Goal: Task Accomplishment & Management: Use online tool/utility

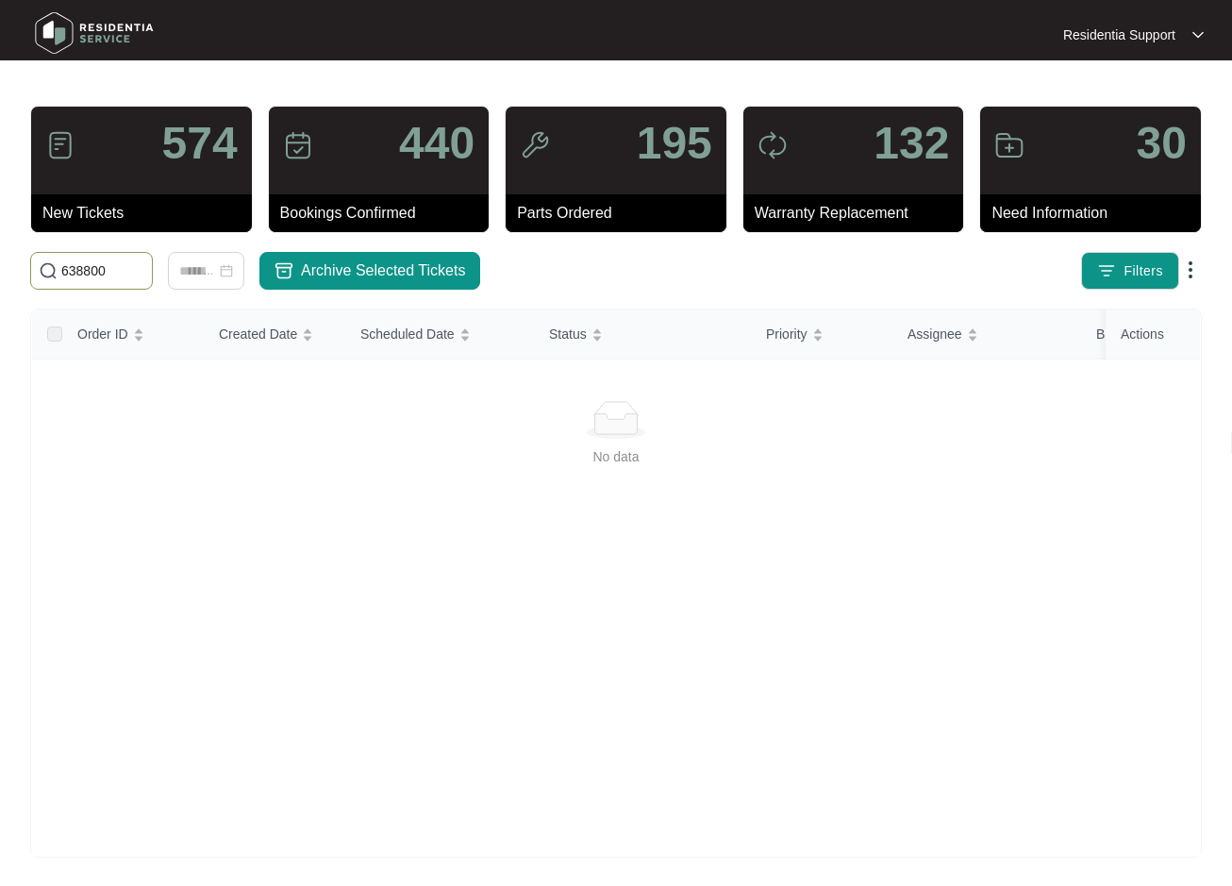
drag, startPoint x: 122, startPoint y: 270, endPoint x: -11, endPoint y: 269, distance: 133.0
click at [0, 269] on html "Residentia Support Residentia... 574 New Tickets 440 Bookings Confirmed 195 Par…" at bounding box center [616, 444] width 1232 height 888
paste input "17213"
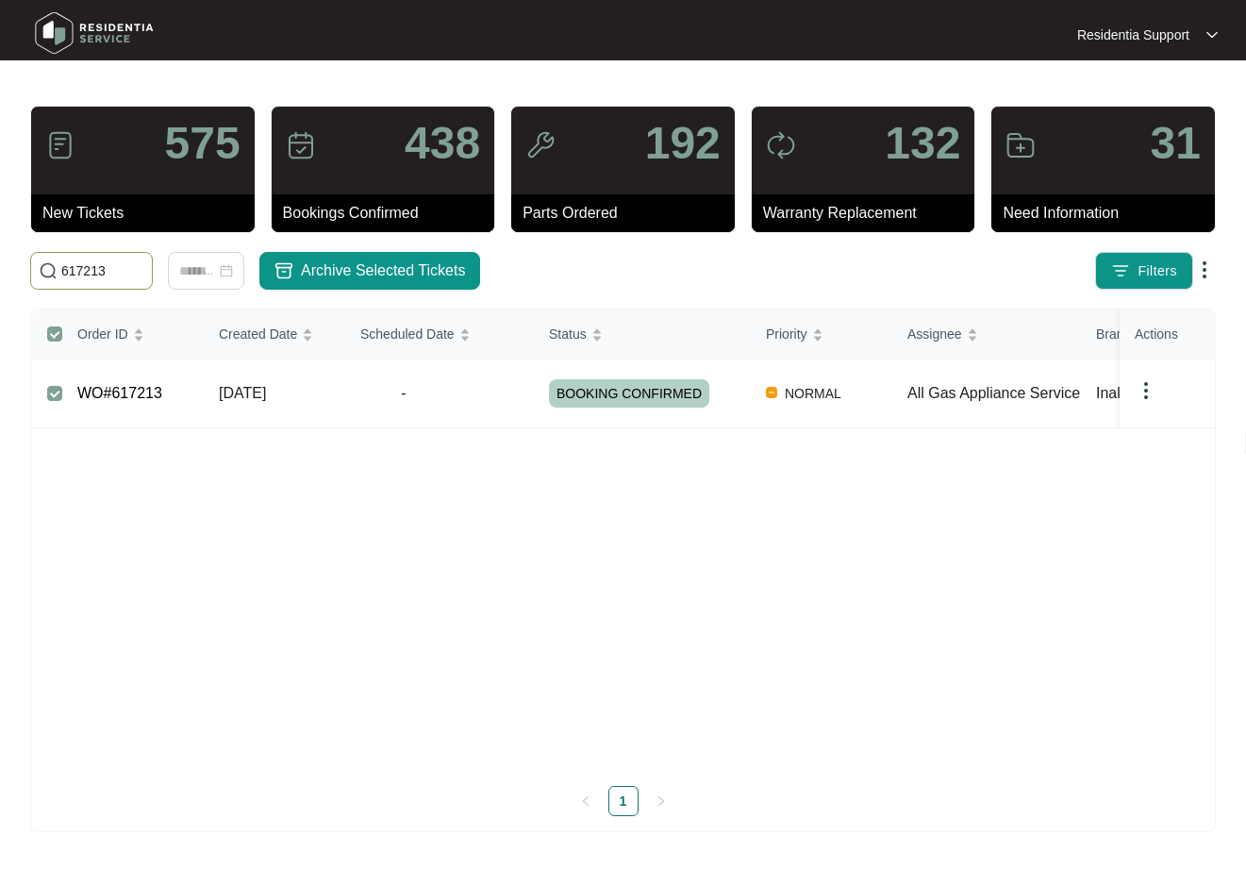
click at [1140, 389] on img at bounding box center [1146, 390] width 23 height 23
click at [1168, 427] on span "Archive" at bounding box center [1172, 428] width 44 height 21
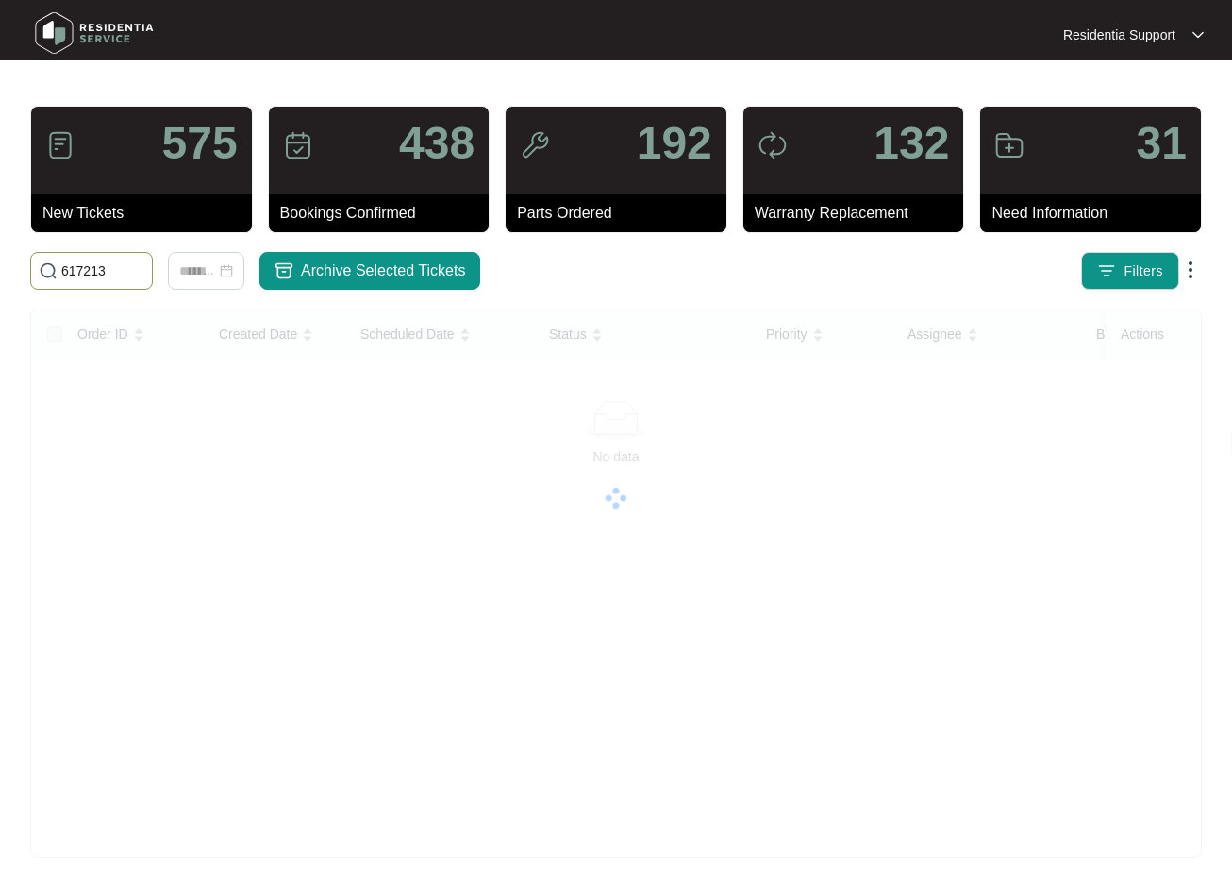
drag, startPoint x: 114, startPoint y: 267, endPoint x: -11, endPoint y: 261, distance: 125.6
click at [0, 261] on html "Residentia Support Residentia... 575 New Tickets 438 Bookings Confirmed 192 Par…" at bounding box center [616, 444] width 1232 height 888
paste input "8817"
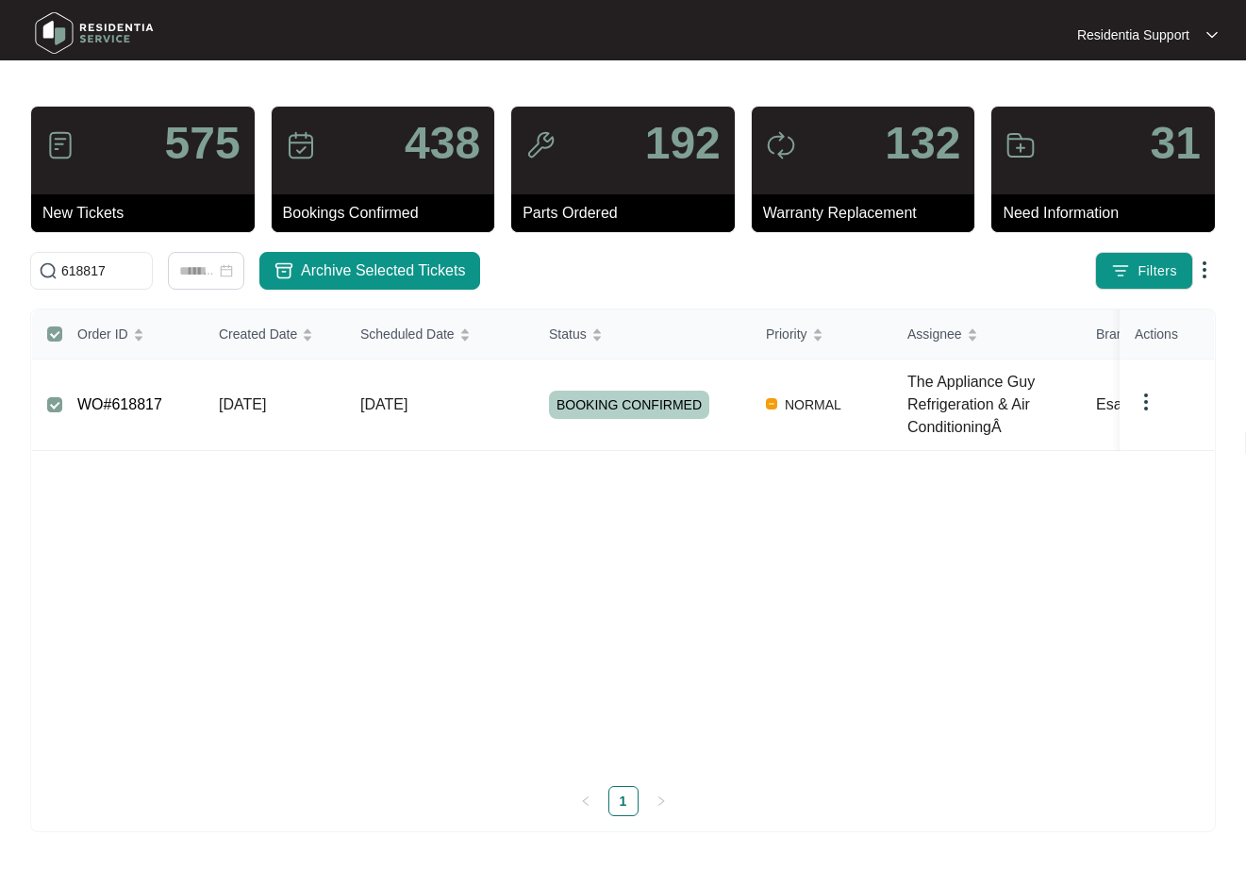
click at [1154, 398] on img at bounding box center [1146, 402] width 23 height 23
click at [1163, 436] on span "Archive" at bounding box center [1172, 439] width 44 height 21
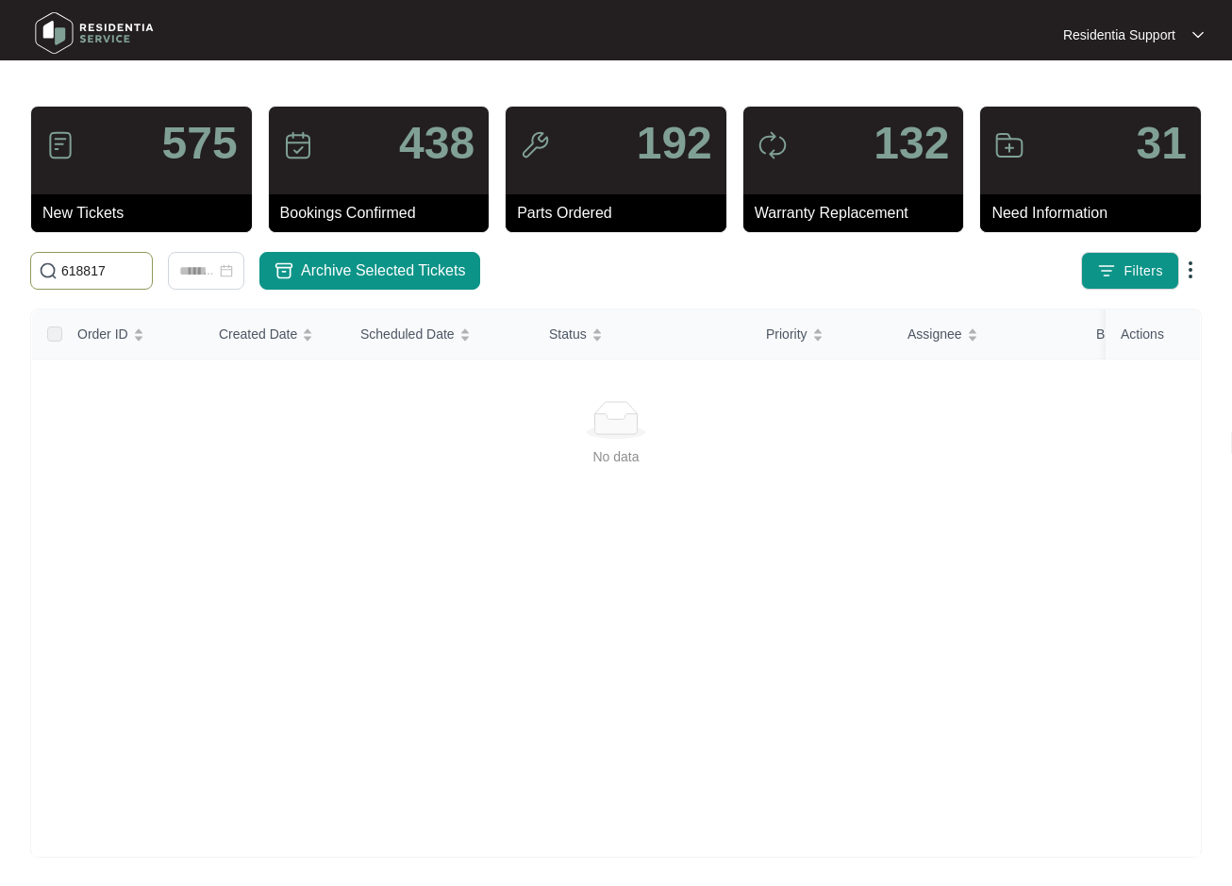
drag, startPoint x: 117, startPoint y: 268, endPoint x: -11, endPoint y: 263, distance: 128.4
click at [0, 263] on html "Residentia Support Residentia... 575 New Tickets 438 Bookings Confirmed 192 Par…" at bounding box center [616, 444] width 1232 height 888
paste input "21148"
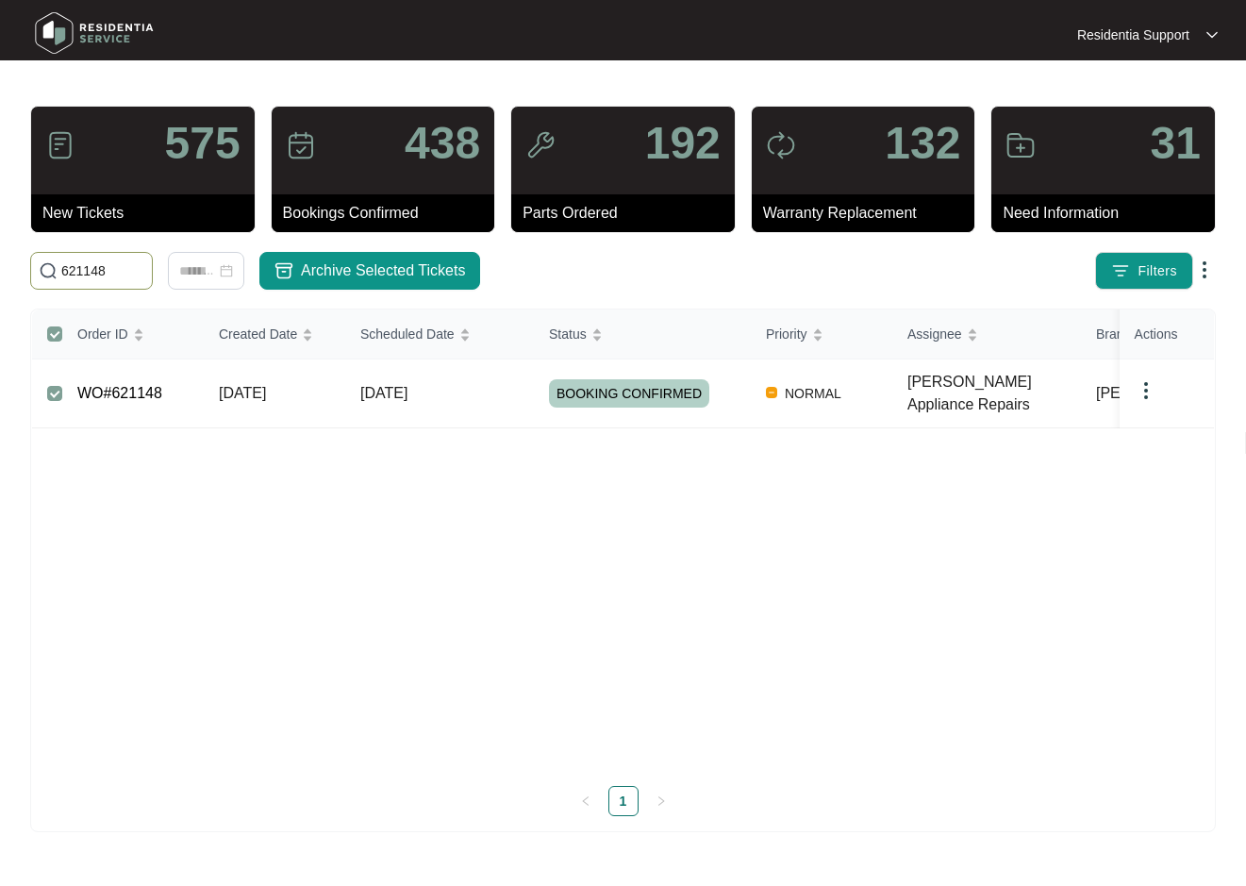
type input "621148"
click at [1148, 388] on img at bounding box center [1146, 390] width 23 height 23
click at [1153, 418] on span "Archive" at bounding box center [1172, 419] width 44 height 21
